Goal: Task Accomplishment & Management: Manage account settings

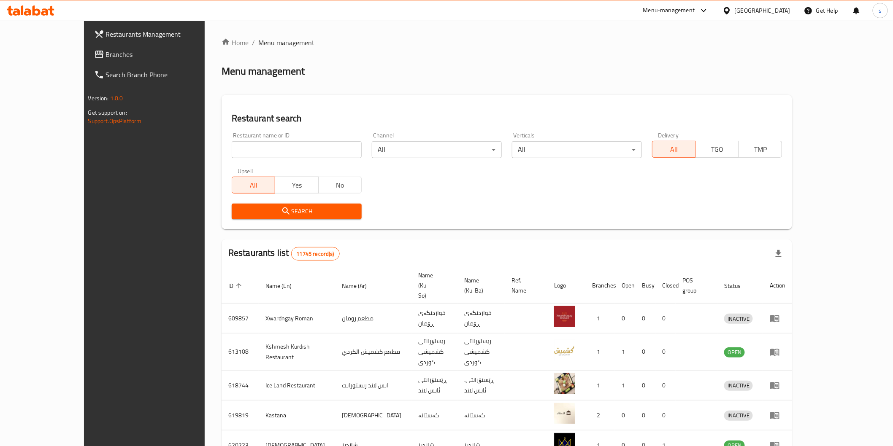
click at [297, 149] on input "search" at bounding box center [297, 149] width 130 height 17
paste input "Uncle [PERSON_NAME], Saydiya"
type input "Uncle [PERSON_NAME], Saydiya"
click button "Search" at bounding box center [297, 212] width 130 height 16
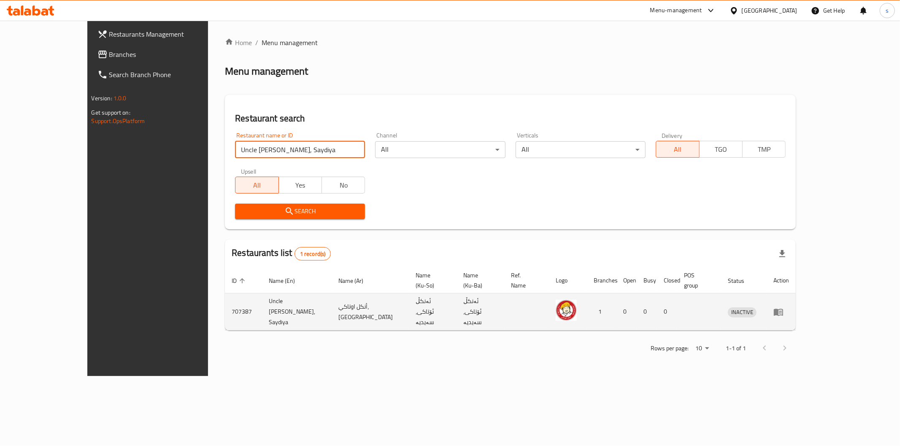
click at [796, 294] on td "enhanced table" at bounding box center [781, 312] width 29 height 37
click at [782, 311] on icon "enhanced table" at bounding box center [780, 312] width 3 height 3
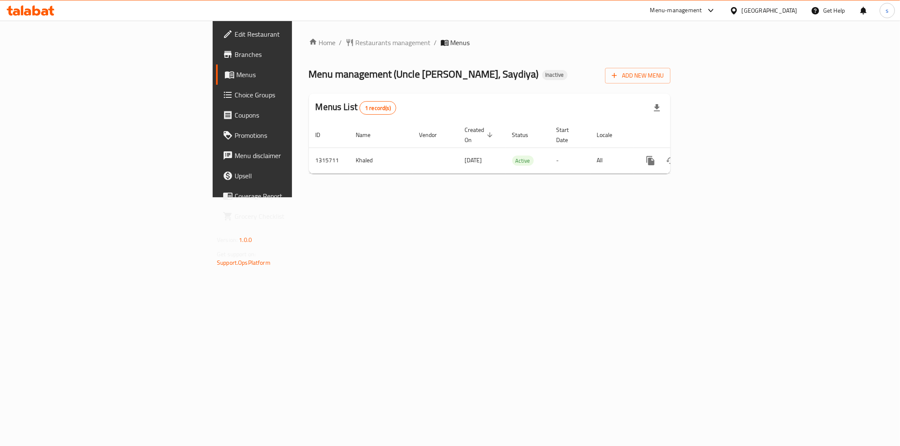
click at [235, 36] on span "Edit Restaurant" at bounding box center [296, 34] width 122 height 10
